Goal: Complete application form

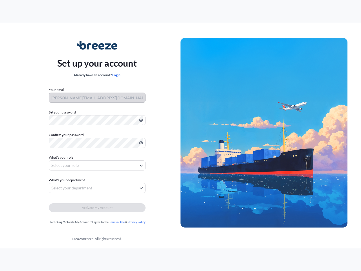
click at [180, 135] on img at bounding box center [263, 133] width 167 height 190
click at [140, 120] on icon "Show password" at bounding box center [141, 120] width 5 height 3
click at [140, 143] on icon "Show password" at bounding box center [141, 142] width 5 height 3
click at [62, 157] on span "What's your role" at bounding box center [61, 157] width 25 height 6
click at [97, 165] on button "Select your role" at bounding box center [97, 165] width 97 height 10
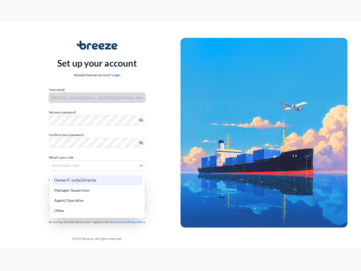
click at [68, 180] on div "Owner/C-suite/Director" at bounding box center [97, 180] width 90 height 10
select select "owner/c-suite/director"
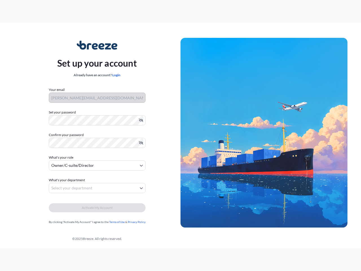
click at [97, 188] on button "Select your department" at bounding box center [97, 188] width 97 height 10
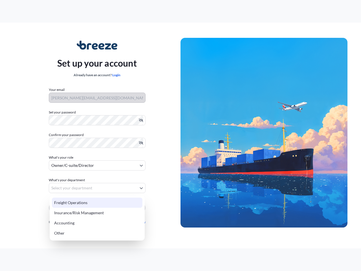
click at [97, 207] on div "Insurance/Risk Management" at bounding box center [97, 212] width 90 height 10
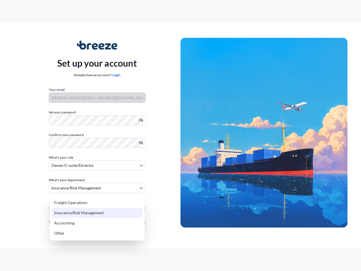
select select "insurance/risk management"
